Goal: Navigation & Orientation: Find specific page/section

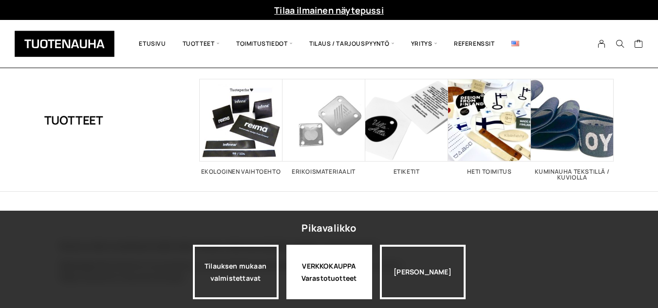
click at [333, 268] on div "VERKKOKAUPPA Varastotuotteet" at bounding box center [330, 272] width 86 height 55
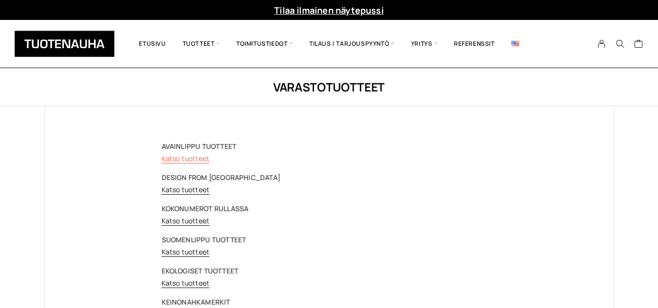
click at [176, 159] on link "Katso tuotteet" at bounding box center [186, 158] width 48 height 9
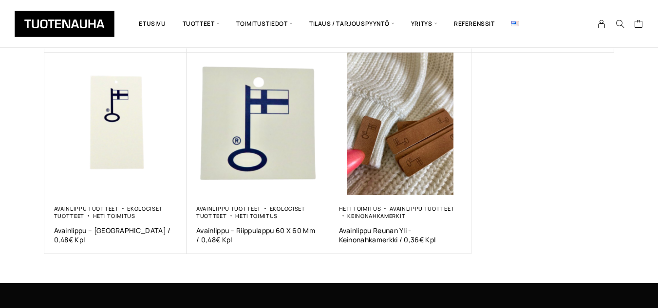
scroll to position [362, 0]
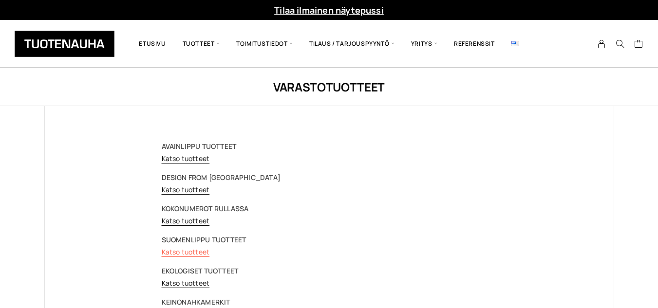
click at [184, 251] on link "Katso tuotteet" at bounding box center [186, 252] width 48 height 9
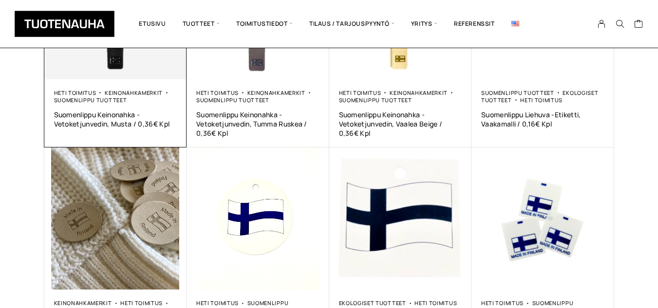
scroll to position [341, 0]
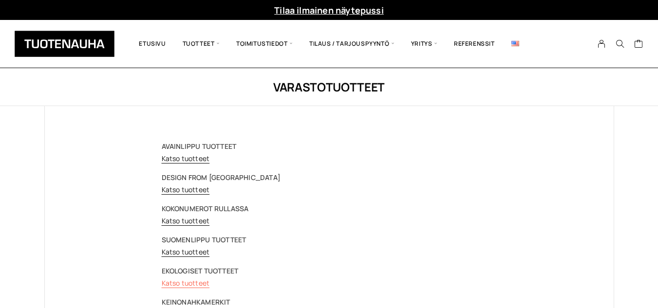
click at [180, 284] on link "Katso tuotteet" at bounding box center [186, 283] width 48 height 9
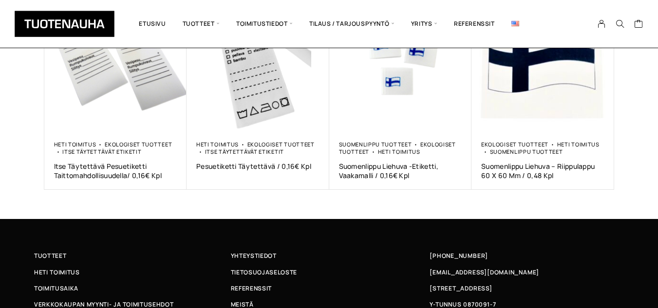
scroll to position [633, 0]
